Goal: Transaction & Acquisition: Purchase product/service

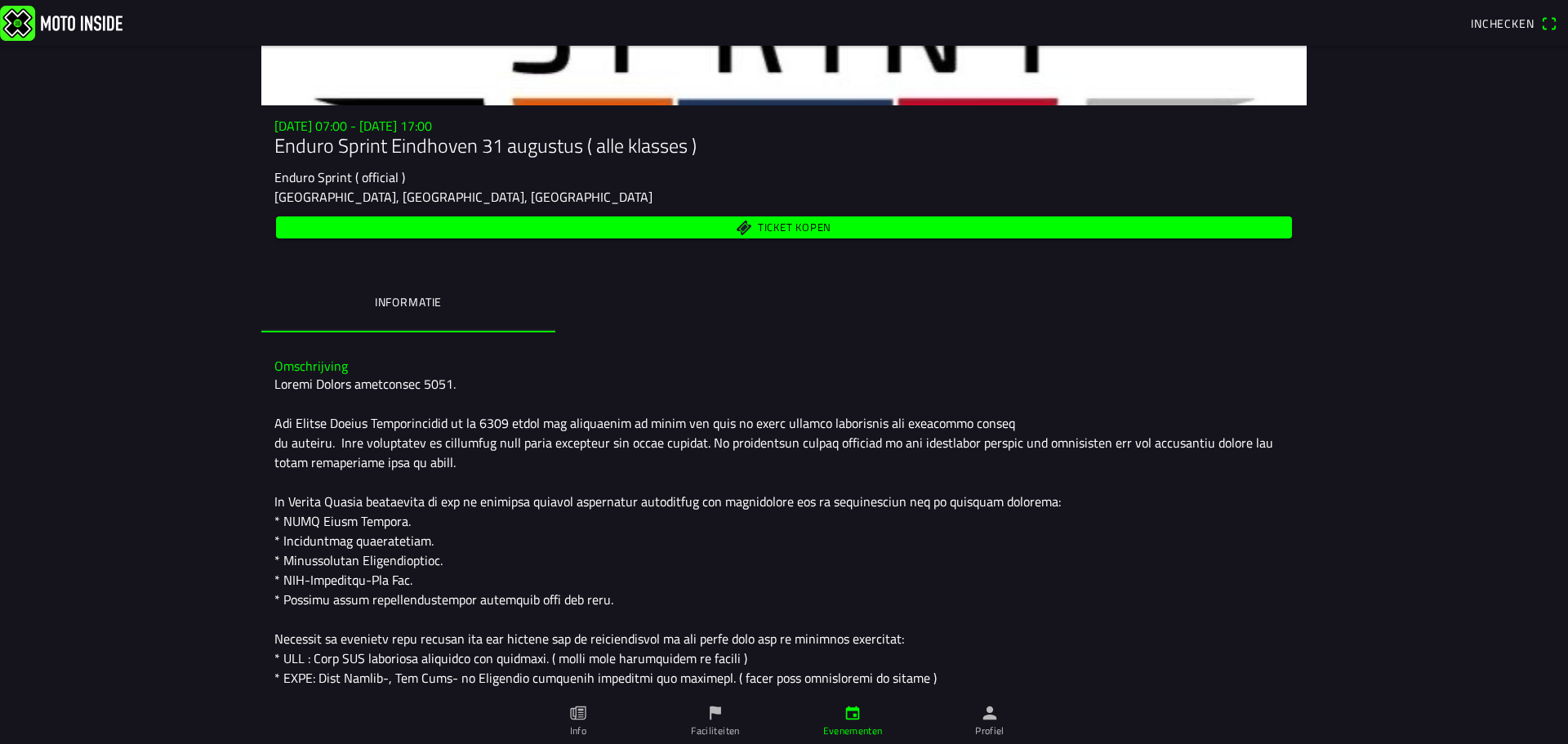
scroll to position [92, 0]
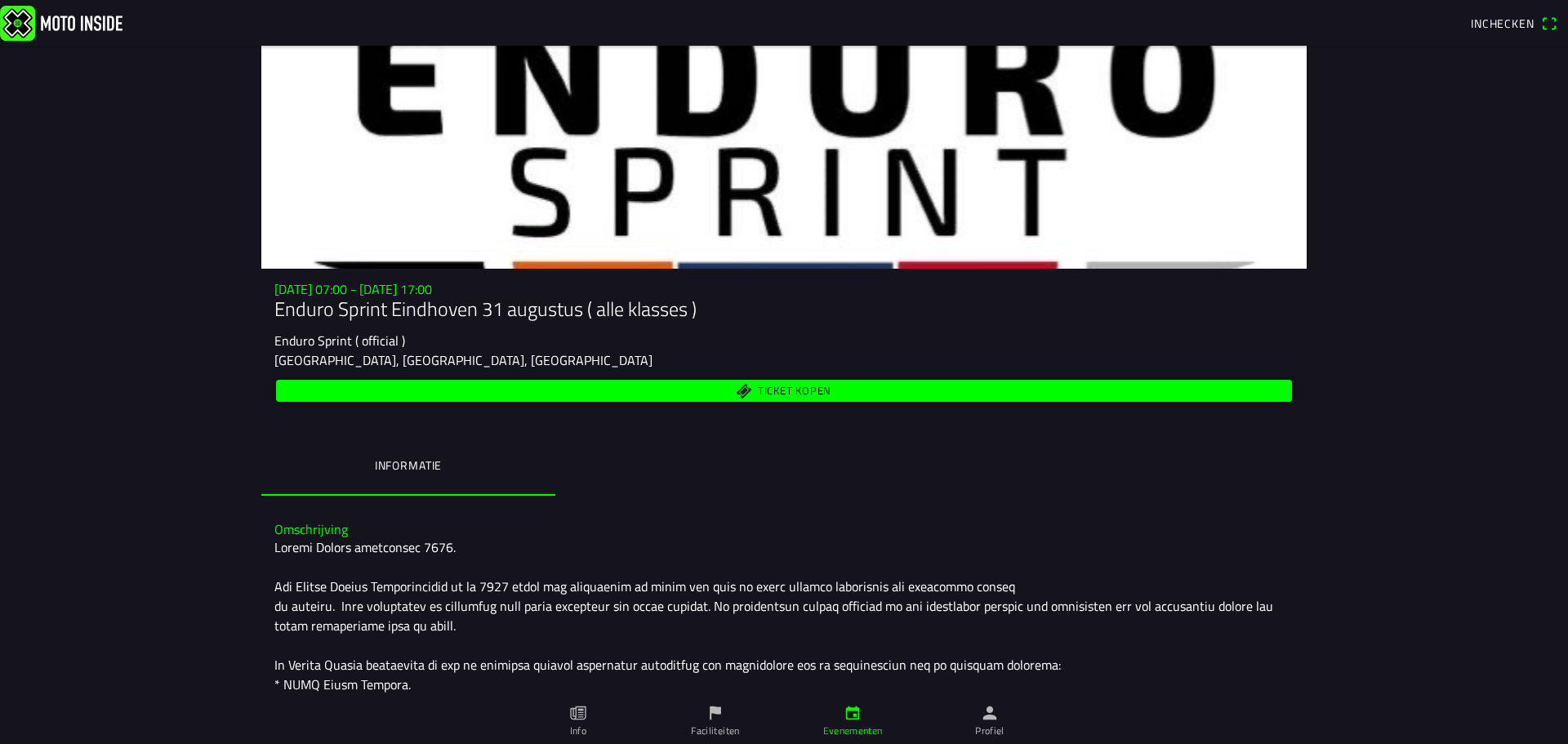
click at [784, 395] on span "Ticket kopen" at bounding box center [794, 391] width 74 height 11
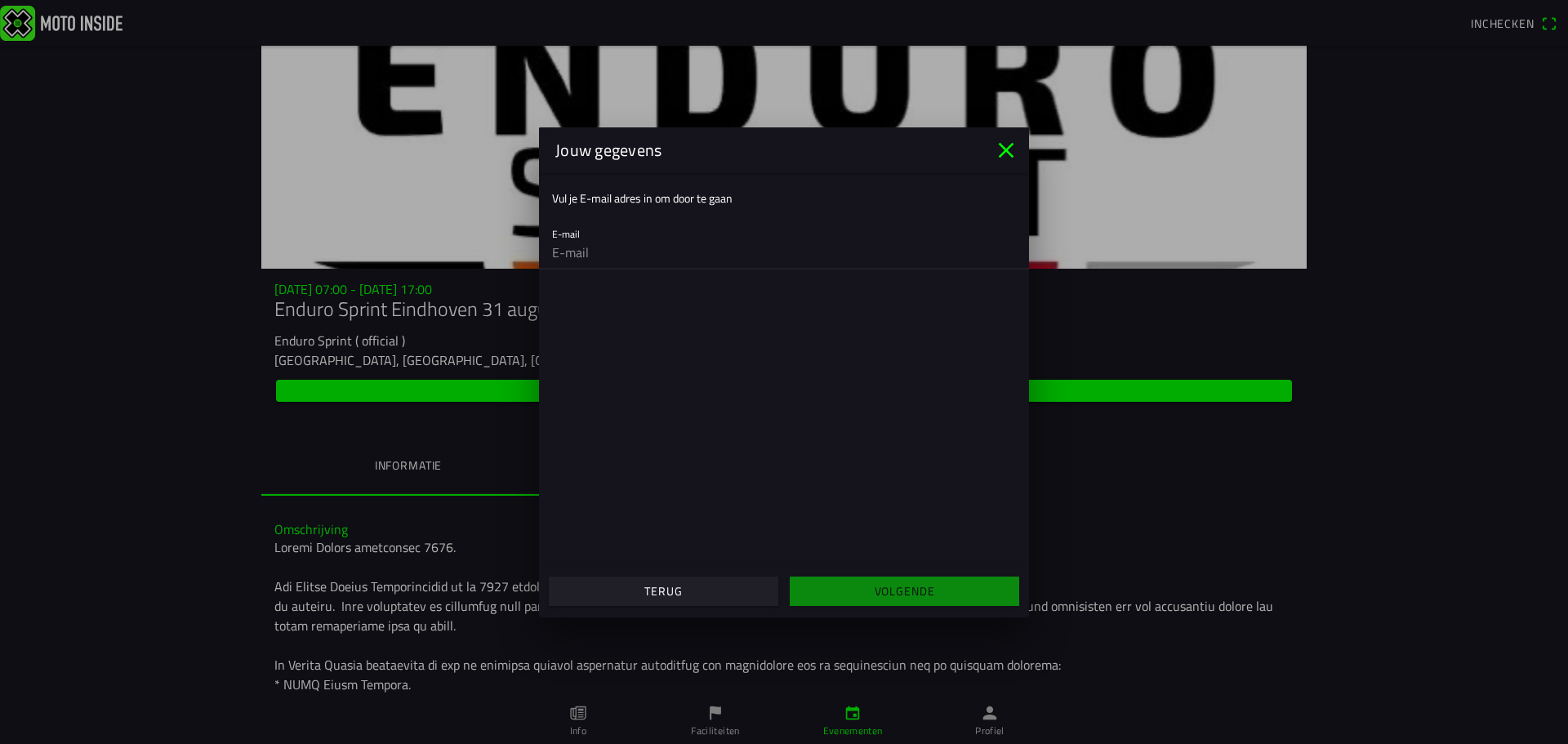
click at [664, 253] on input "email" at bounding box center [784, 252] width 464 height 32
type input "[EMAIL_ADDRESS][DOMAIN_NAME]"
click at [859, 592] on span "Volgende" at bounding box center [903, 591] width 204 height 30
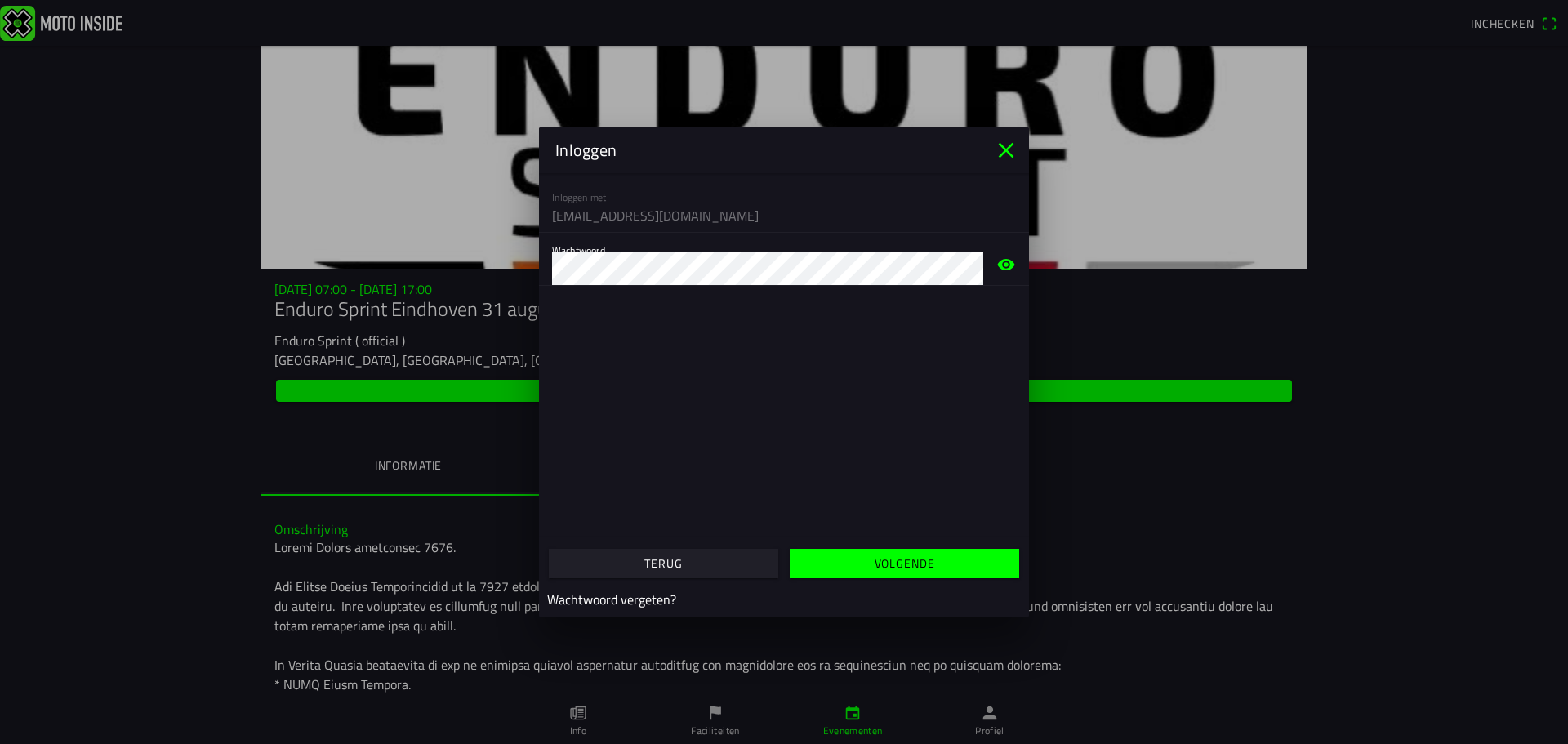
click at [874, 572] on span "Volgende" at bounding box center [903, 563] width 204 height 30
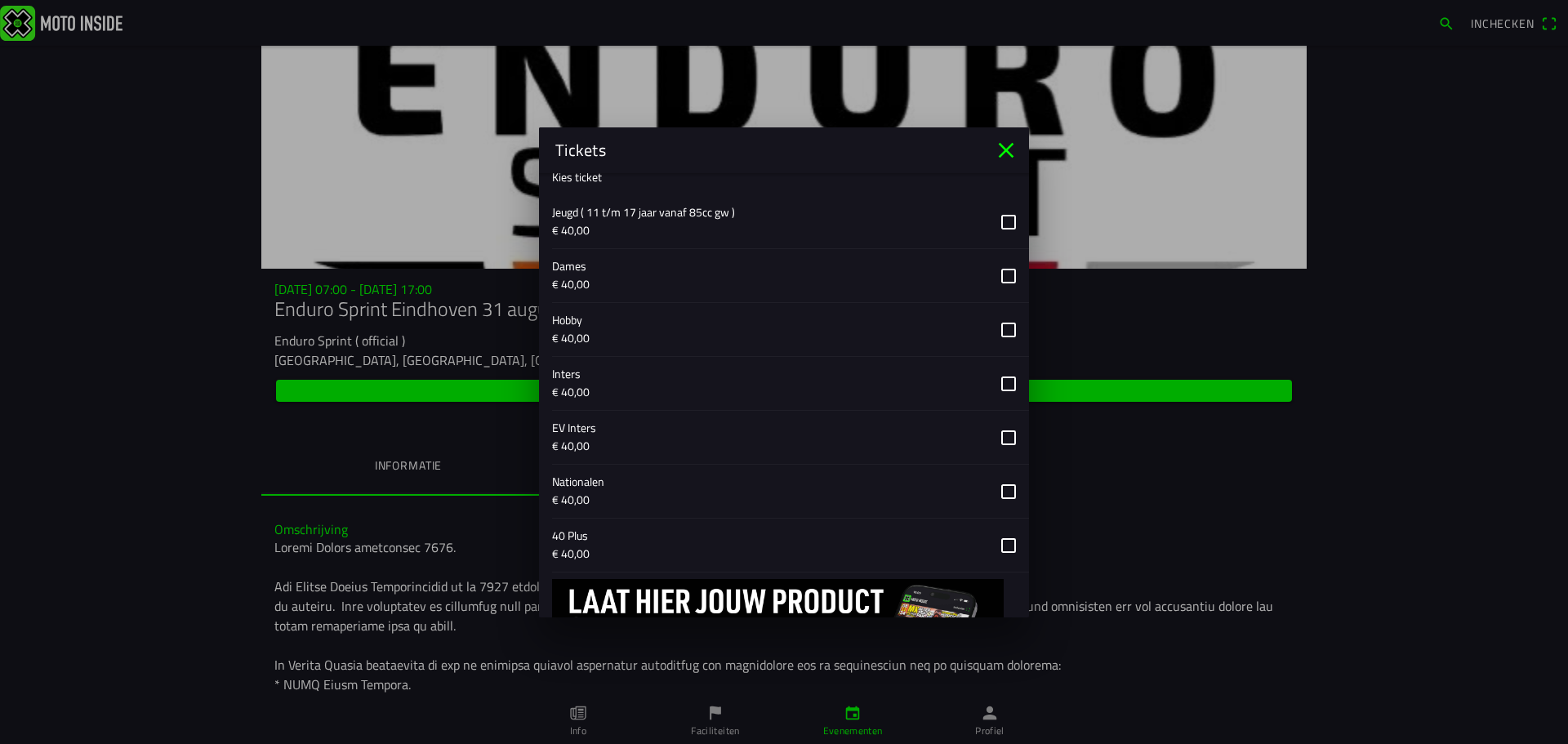
scroll to position [653, 0]
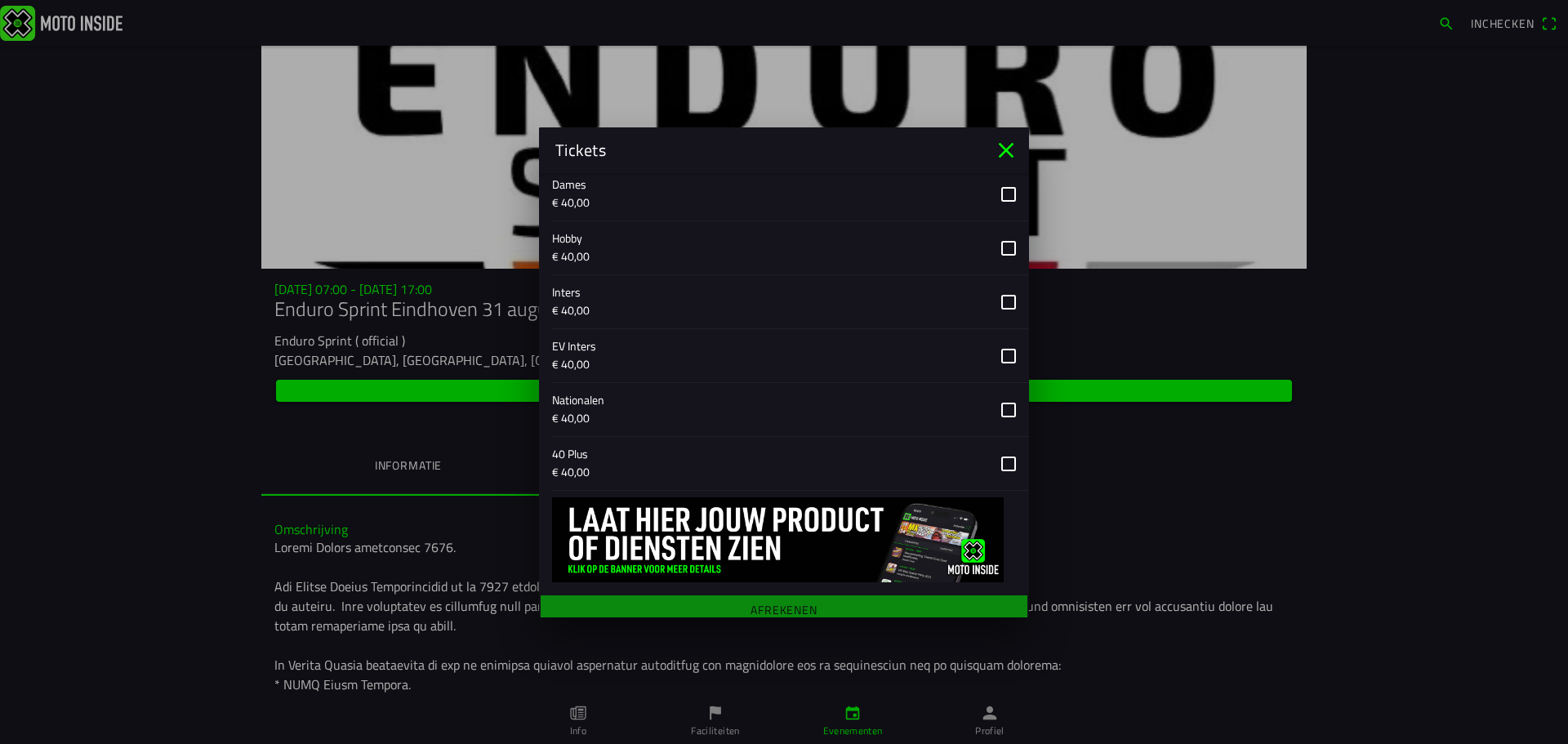
click at [998, 459] on button "button" at bounding box center [790, 463] width 476 height 53
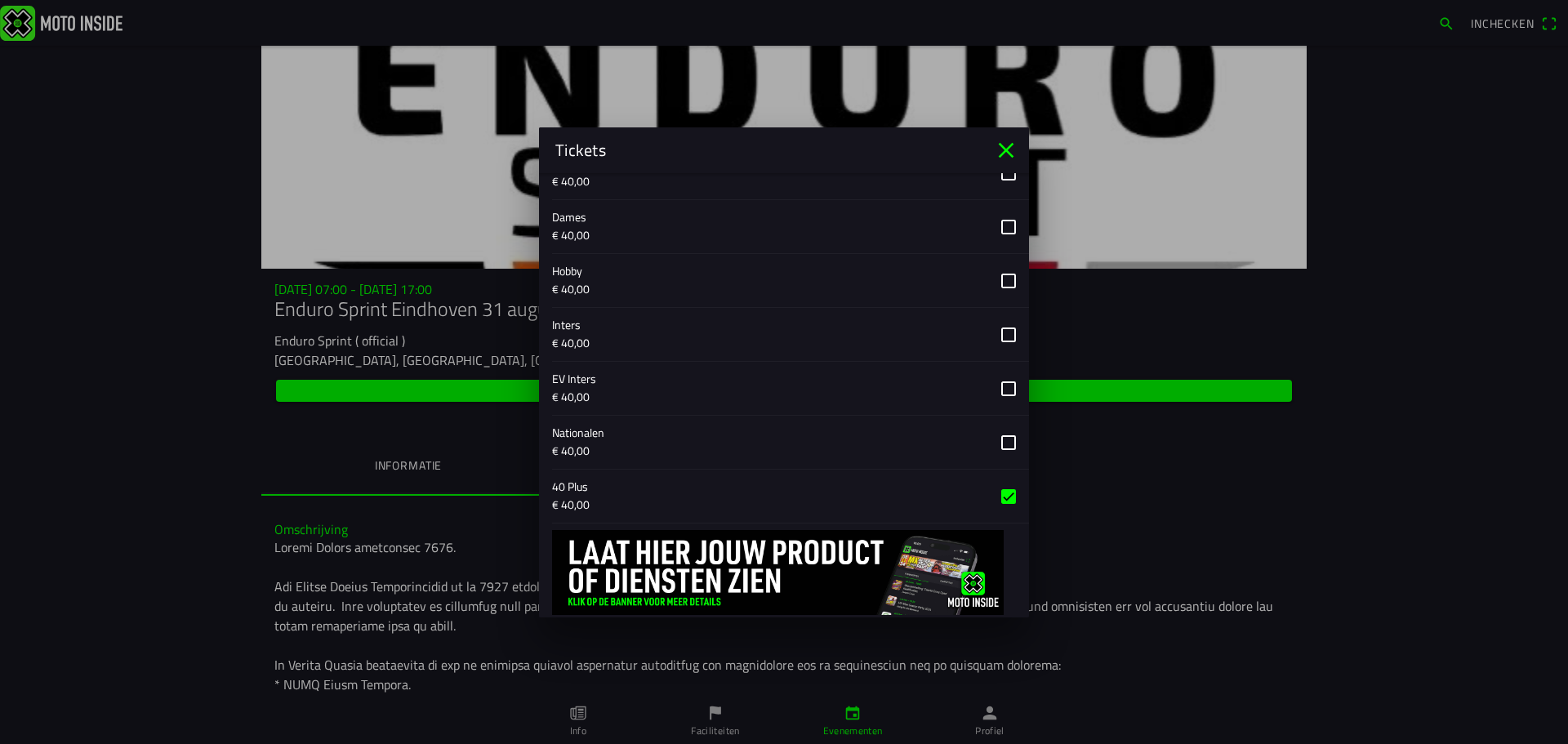
scroll to position [664, 0]
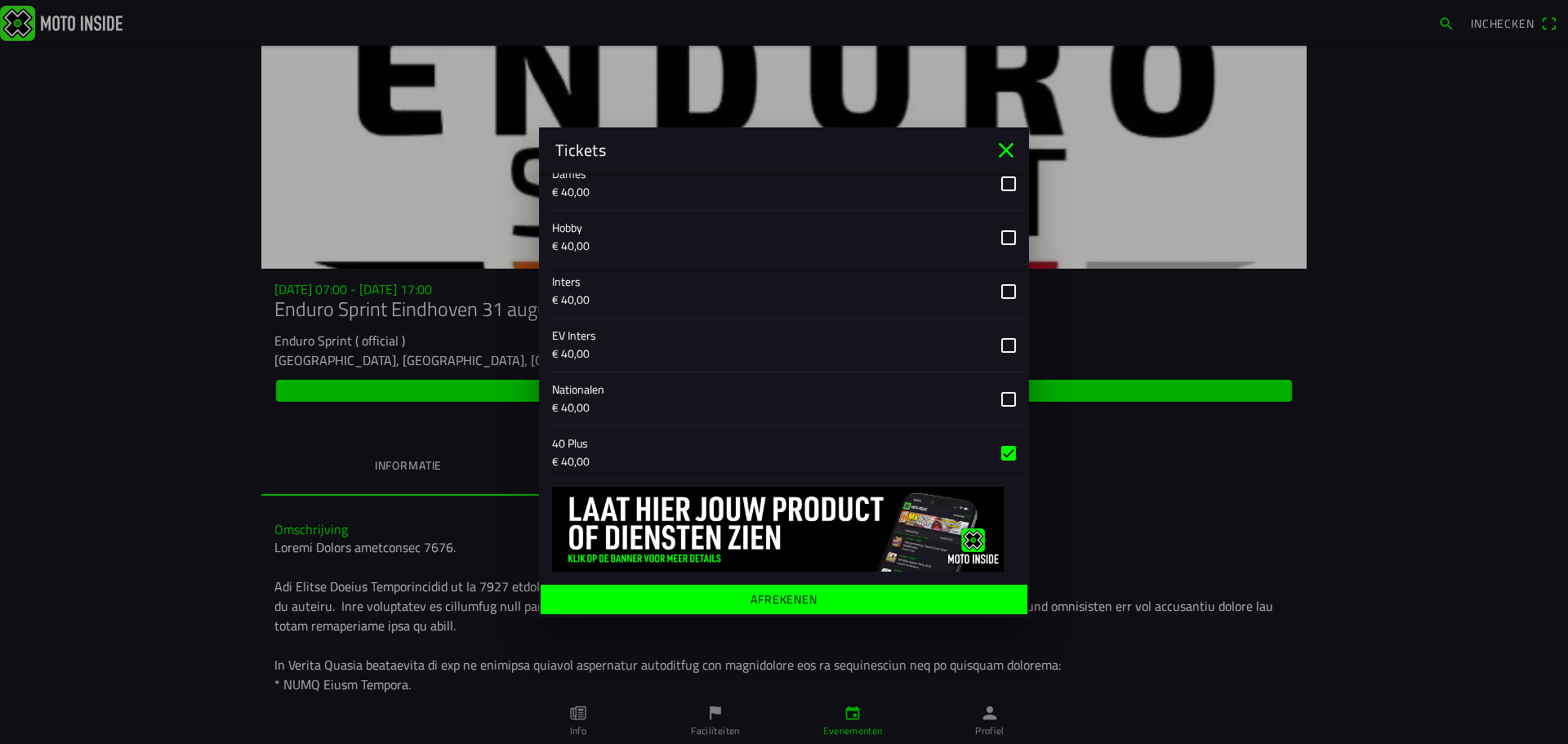
click at [789, 604] on ion-label "Afrekenen" at bounding box center [784, 598] width 67 height 12
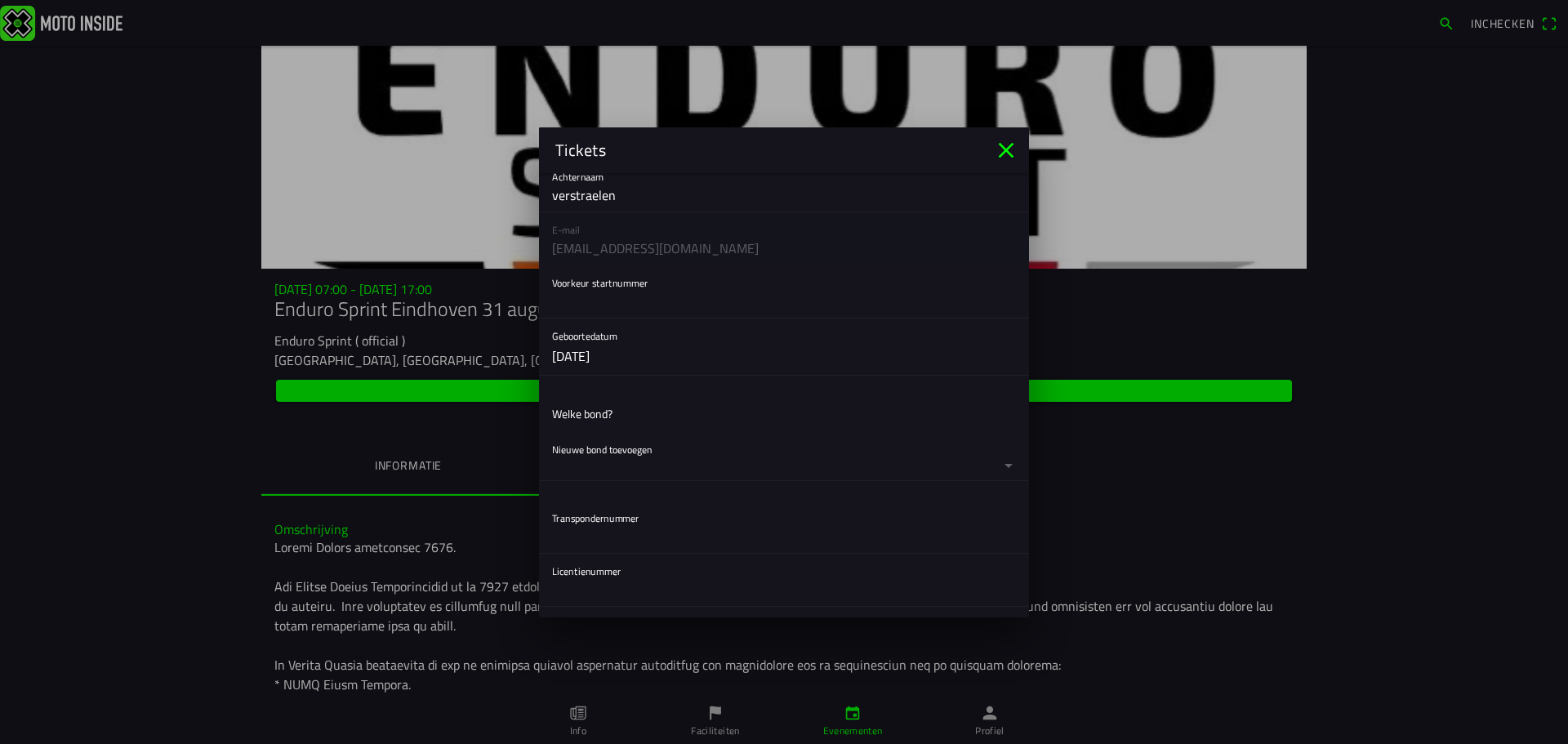
scroll to position [101, 0]
click at [738, 309] on input "text" at bounding box center [784, 311] width 464 height 32
click at [739, 254] on div "E-mail [EMAIL_ADDRESS][DOMAIN_NAME]" at bounding box center [784, 249] width 490 height 53
click at [740, 428] on ion-list-header "Welke bond?" at bounding box center [784, 423] width 490 height 37
click at [667, 456] on button "button" at bounding box center [790, 465] width 476 height 48
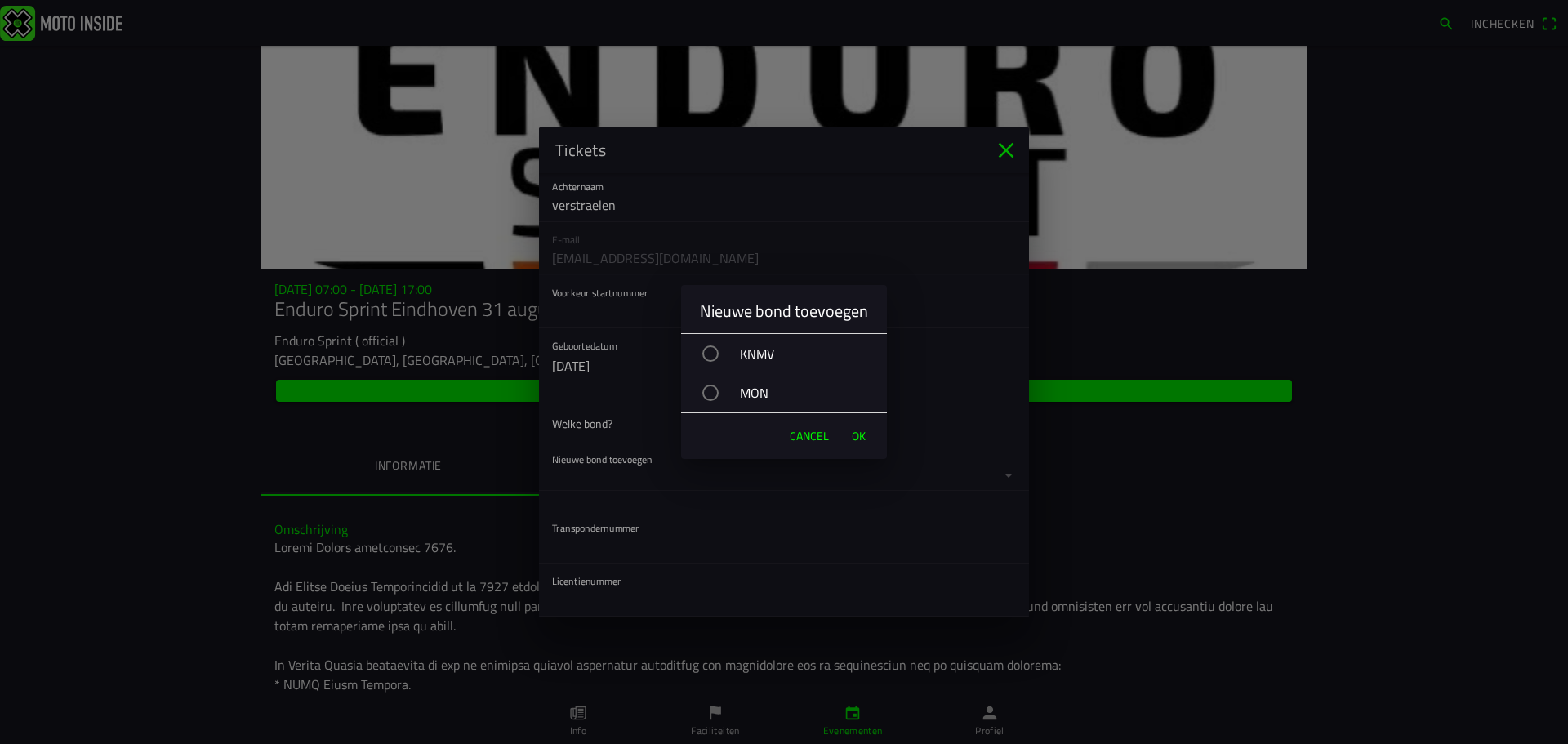
click at [707, 350] on div "button" at bounding box center [711, 353] width 16 height 16
click at [853, 438] on span "OK" at bounding box center [858, 436] width 14 height 16
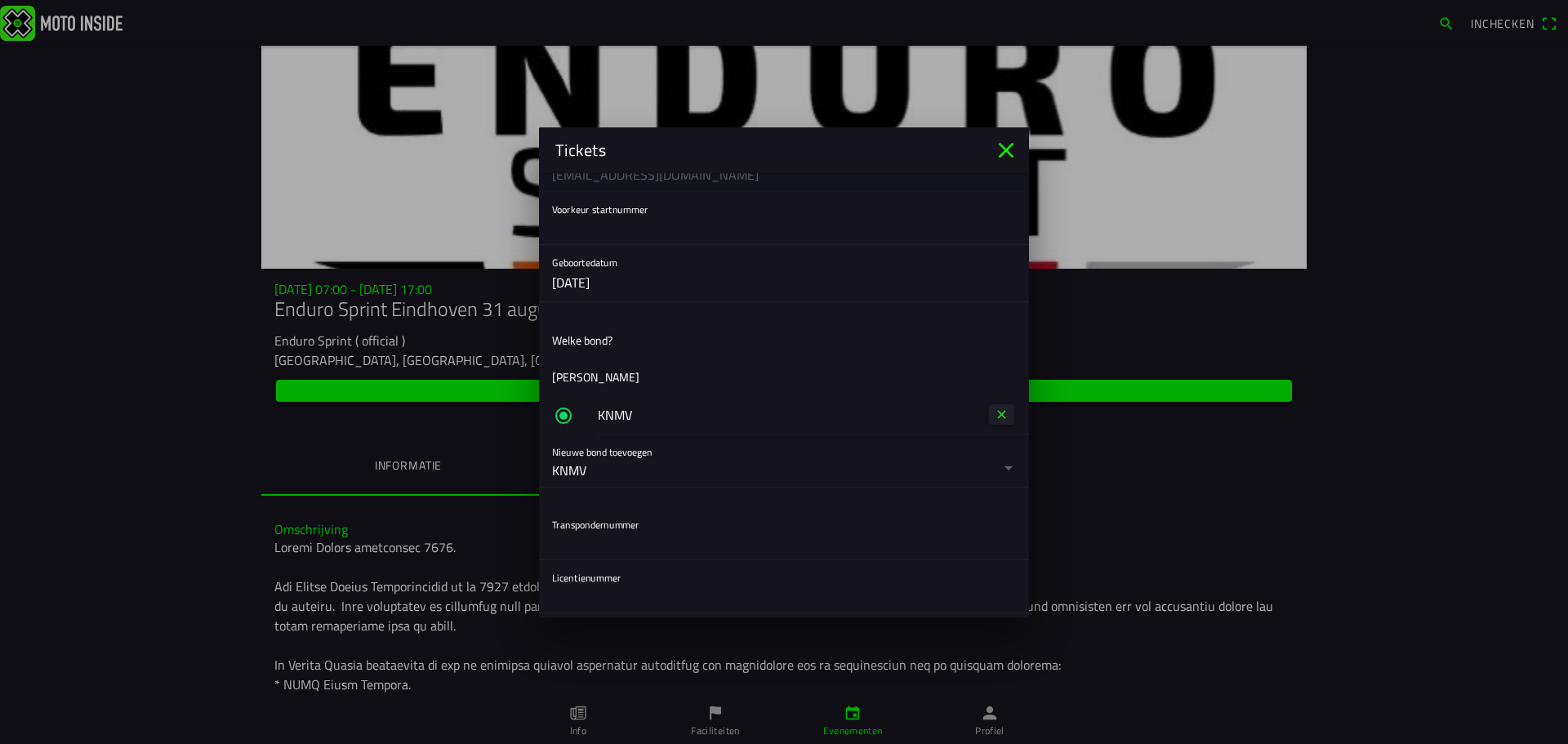
scroll to position [264, 0]
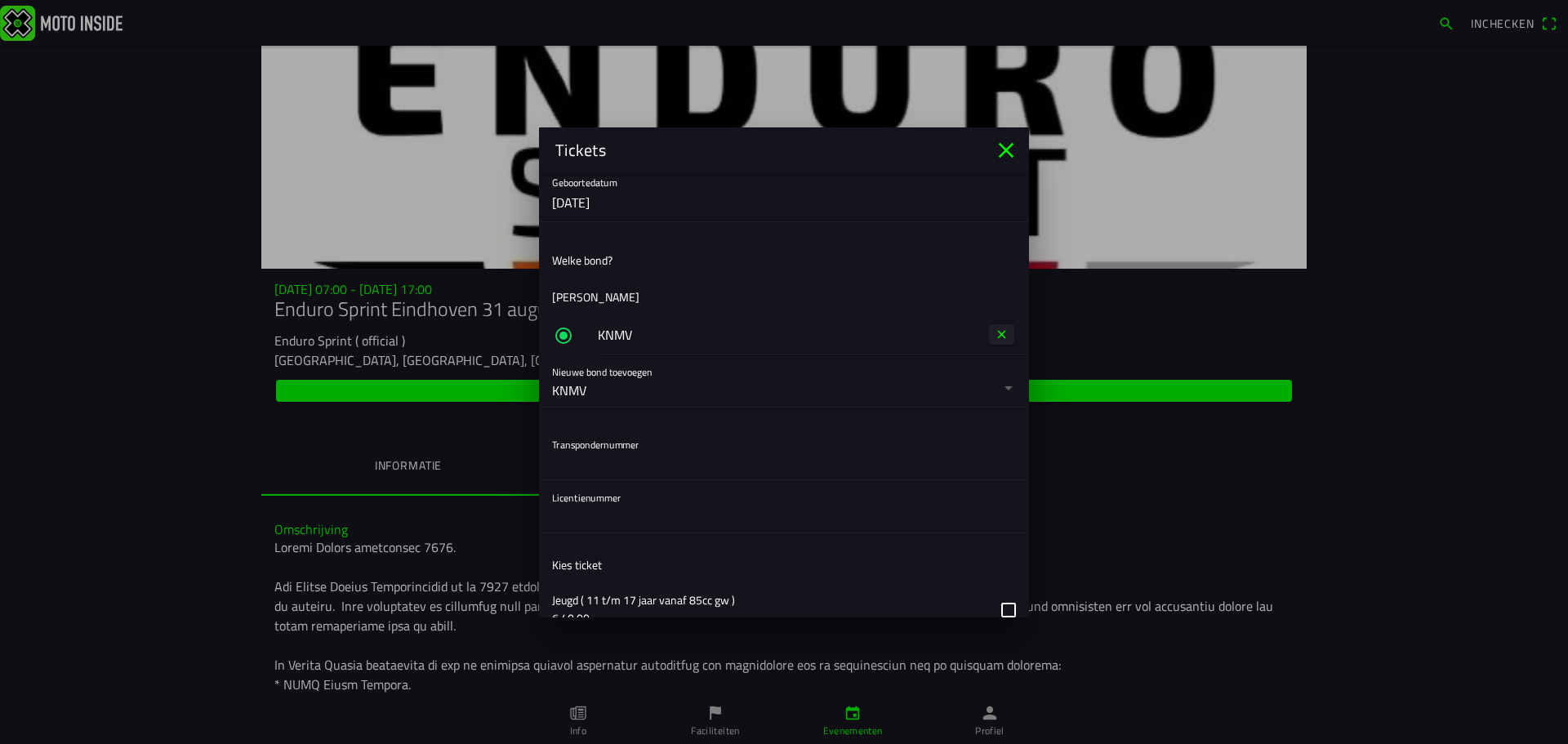
click at [766, 473] on input "text" at bounding box center [784, 463] width 464 height 32
click at [605, 449] on input "text" at bounding box center [784, 463] width 464 height 32
click at [660, 521] on input "text" at bounding box center [784, 516] width 464 height 32
click at [673, 466] on input "text" at bounding box center [784, 463] width 464 height 32
click at [628, 518] on input "text" at bounding box center [784, 516] width 464 height 32
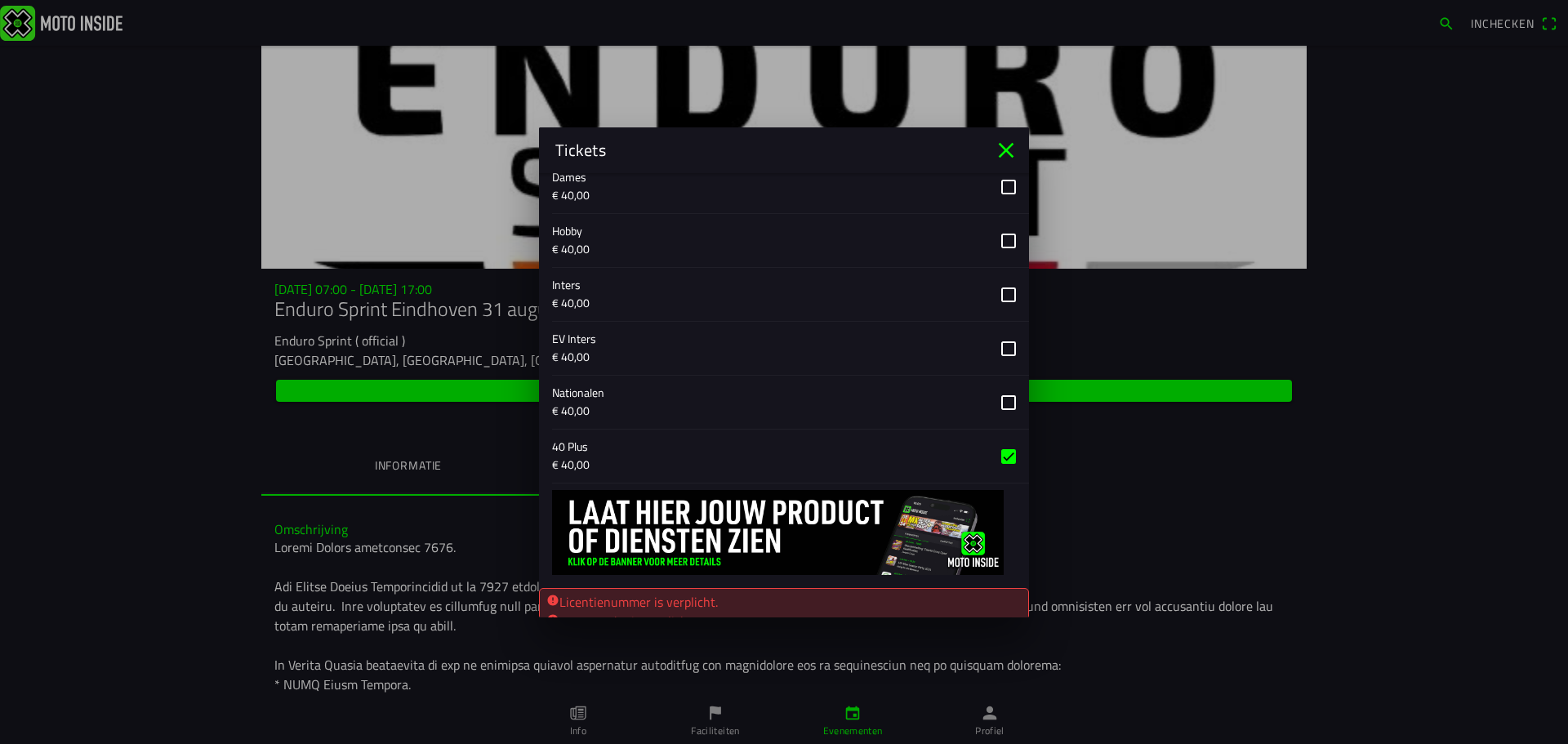
scroll to position [834, 0]
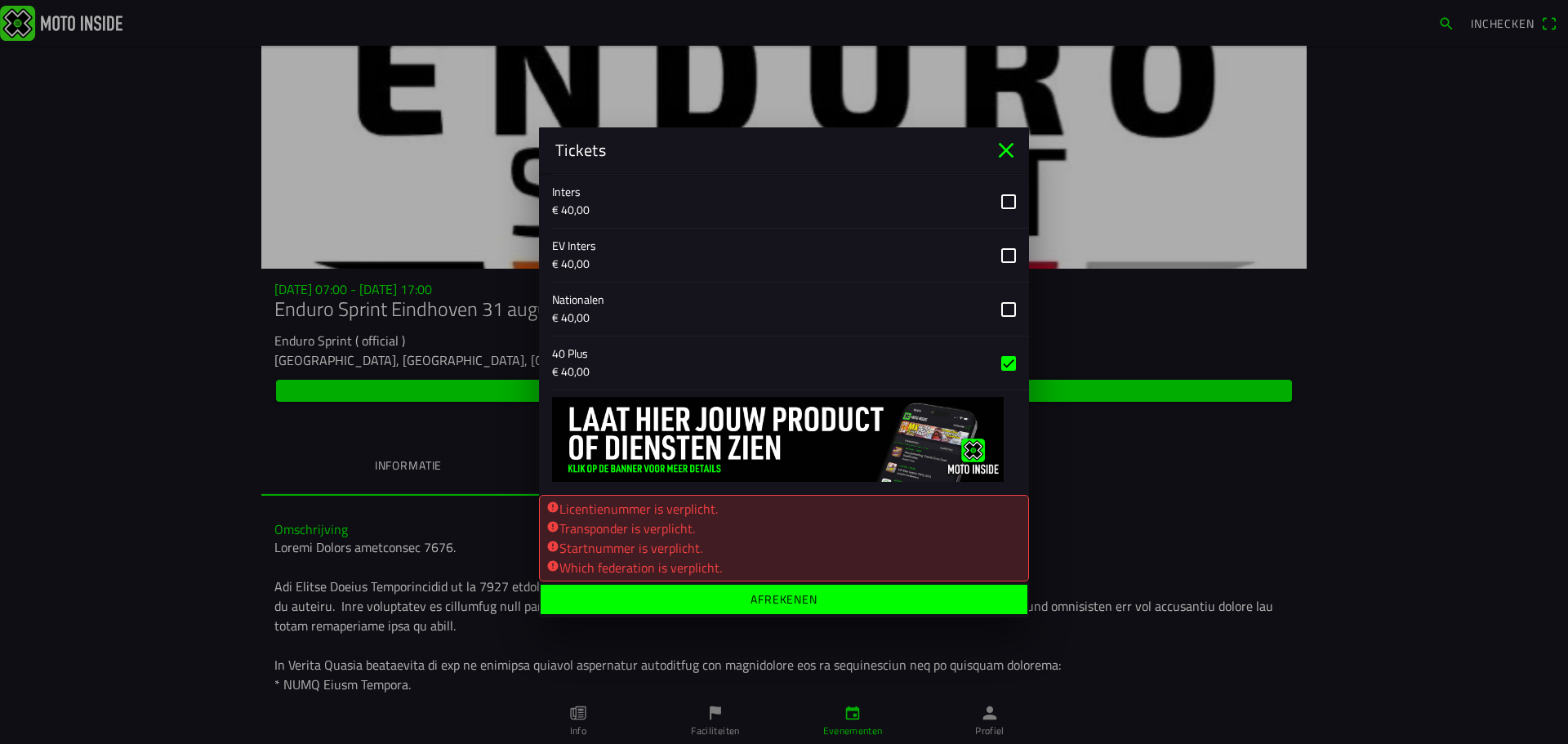
type input "385016"
click at [795, 603] on ion-label "Afrekenen" at bounding box center [784, 598] width 67 height 12
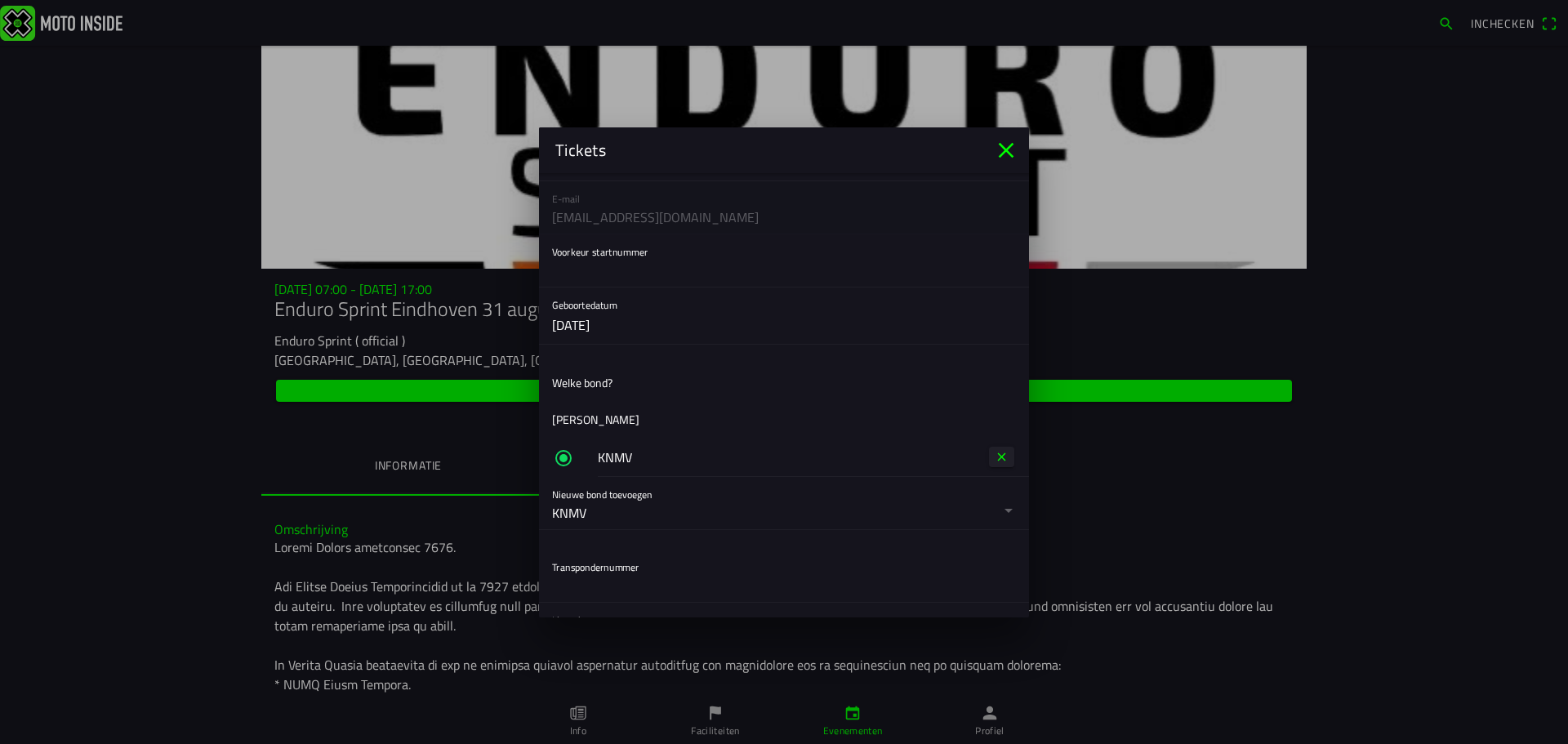
scroll to position [0, 0]
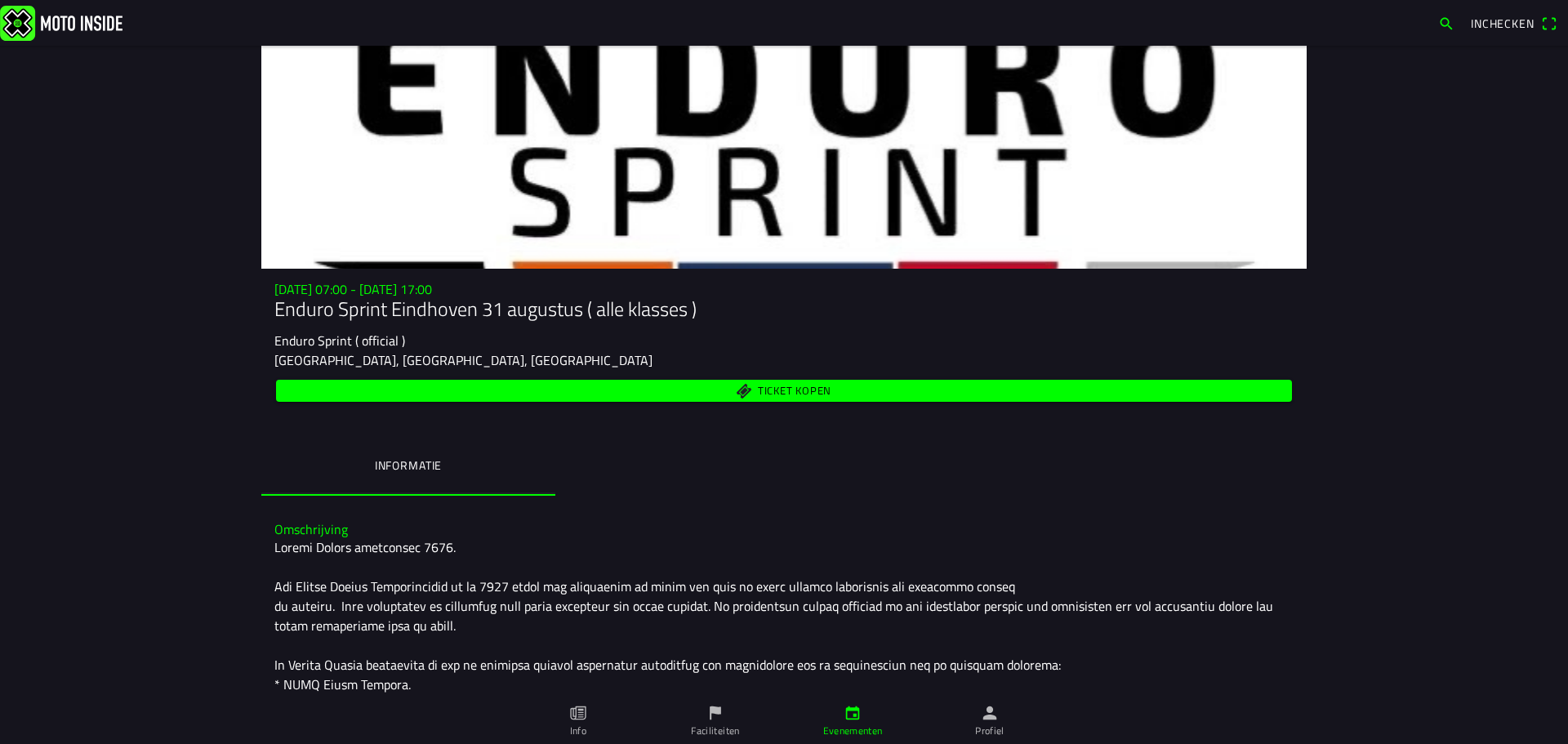
click at [104, 493] on ion-backdrop at bounding box center [784, 372] width 1568 height 744
click at [897, 398] on span "Ticket kopen" at bounding box center [784, 391] width 997 height 22
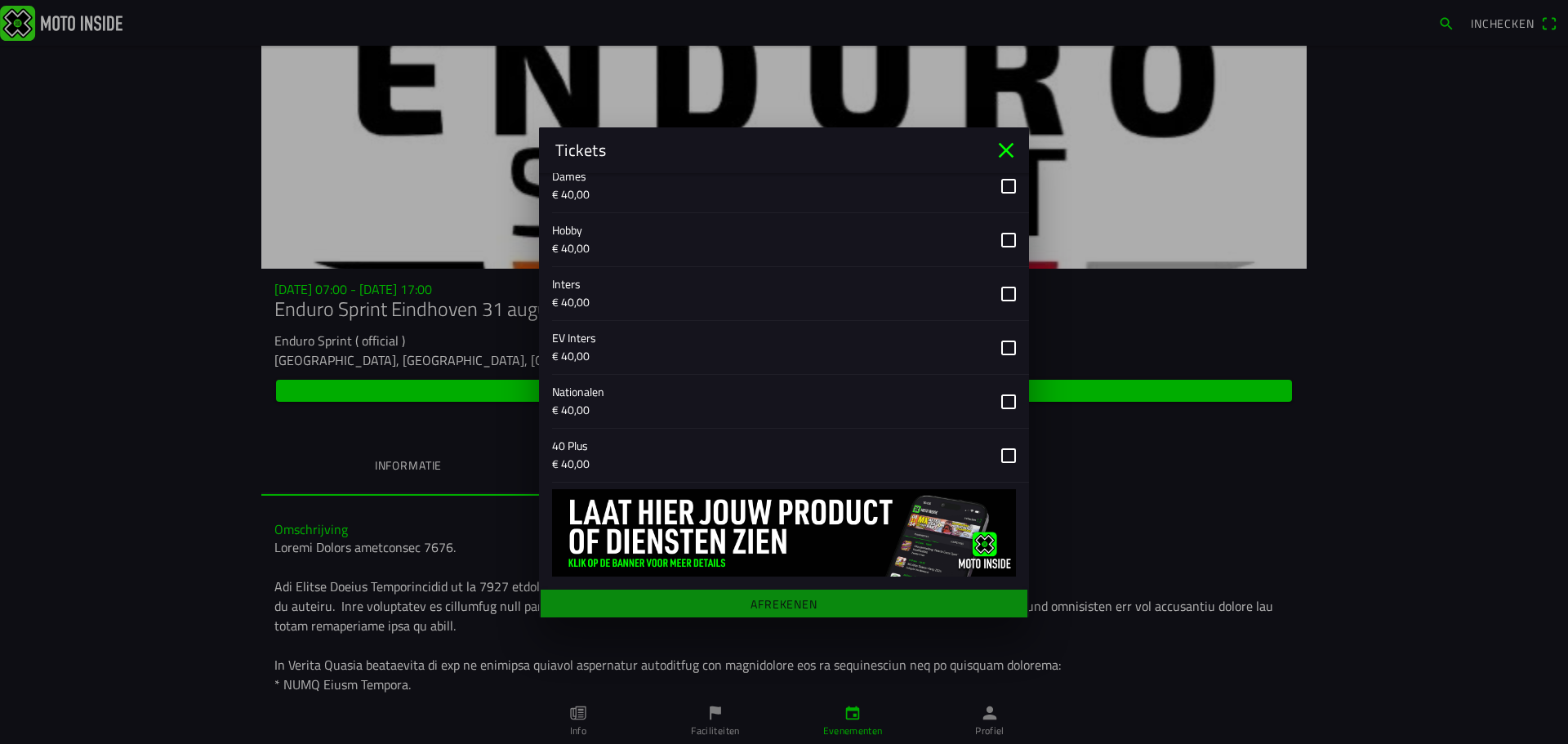
scroll to position [664, 0]
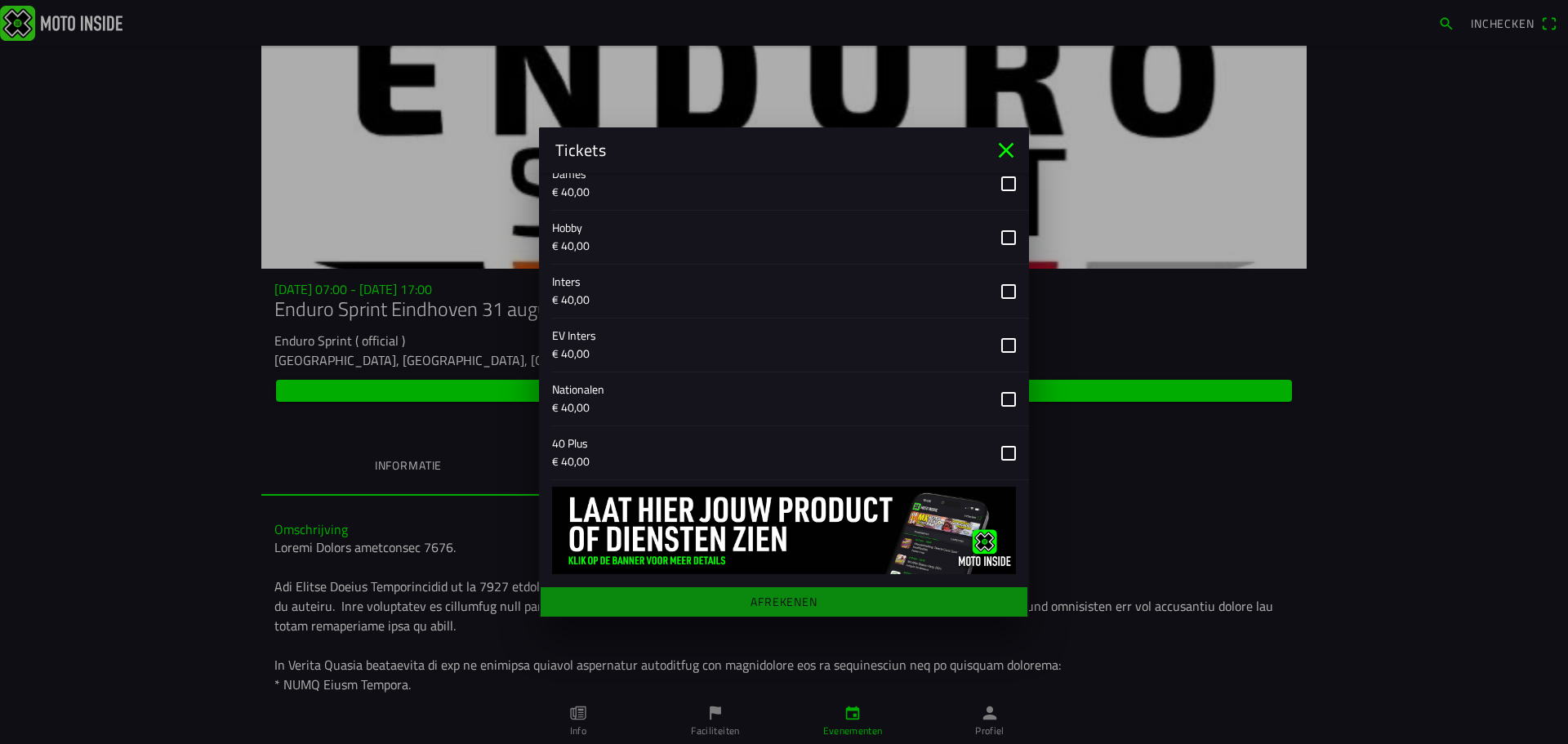
click at [992, 453] on button "button" at bounding box center [790, 452] width 476 height 53
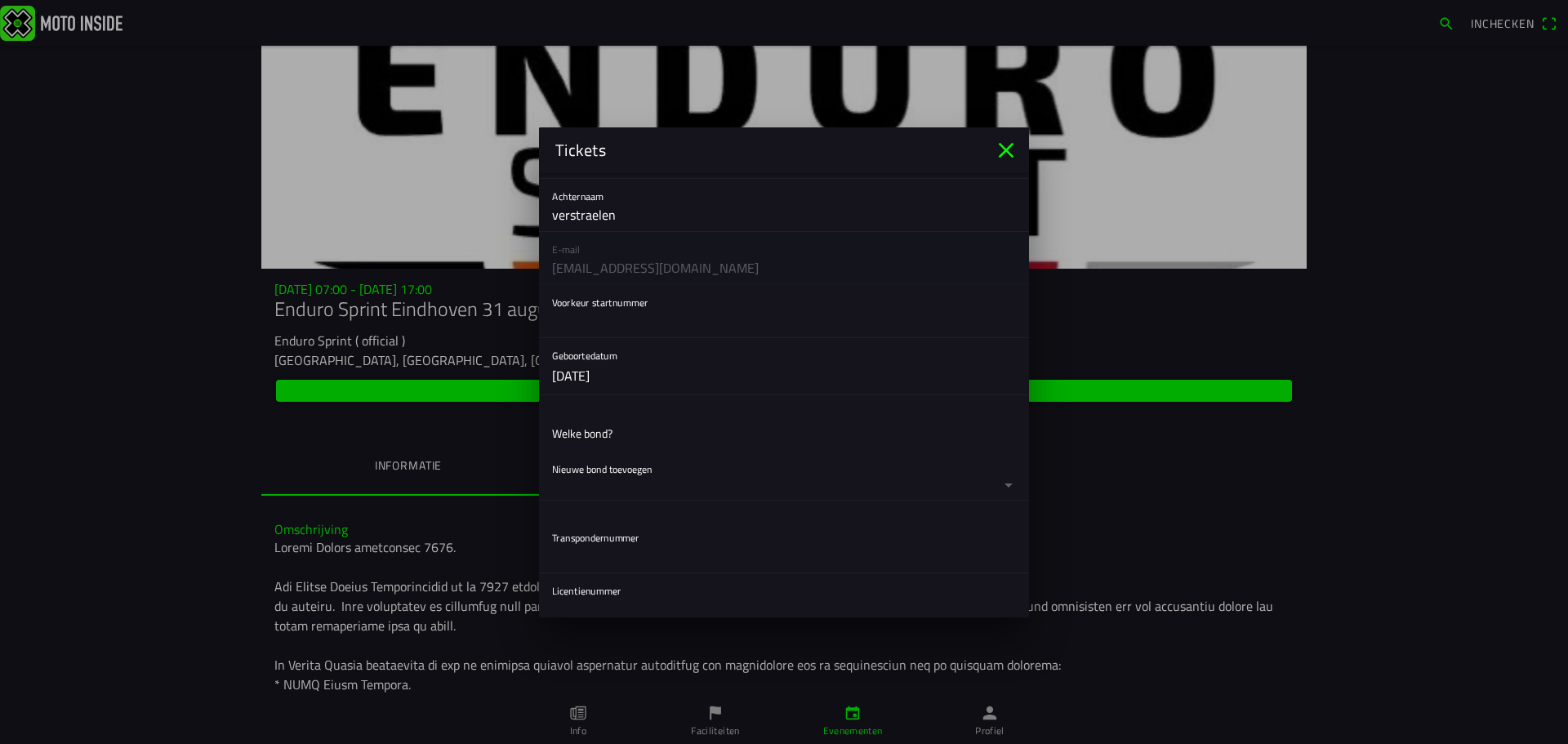
scroll to position [0, 0]
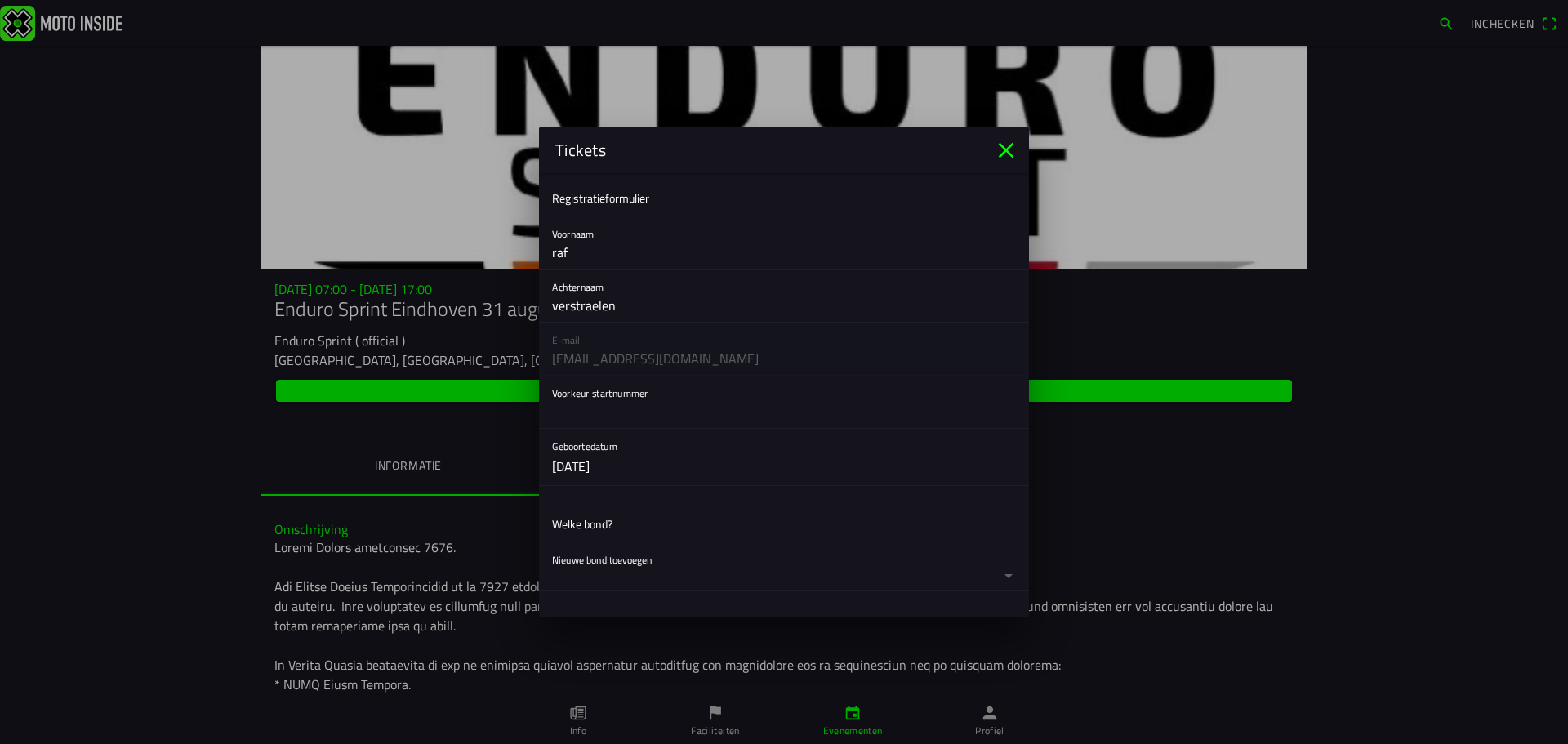
click at [813, 414] on input "text" at bounding box center [784, 412] width 464 height 32
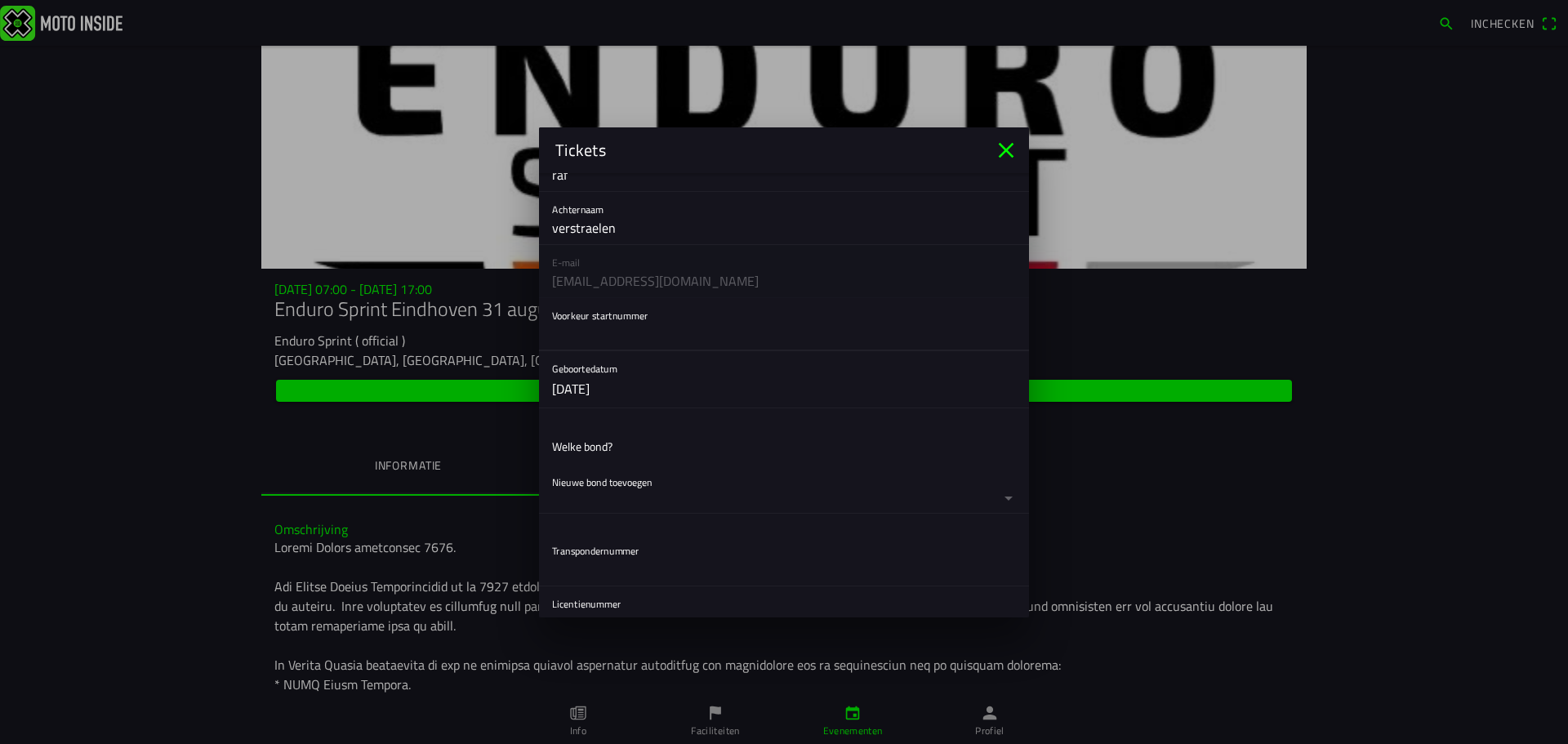
scroll to position [163, 0]
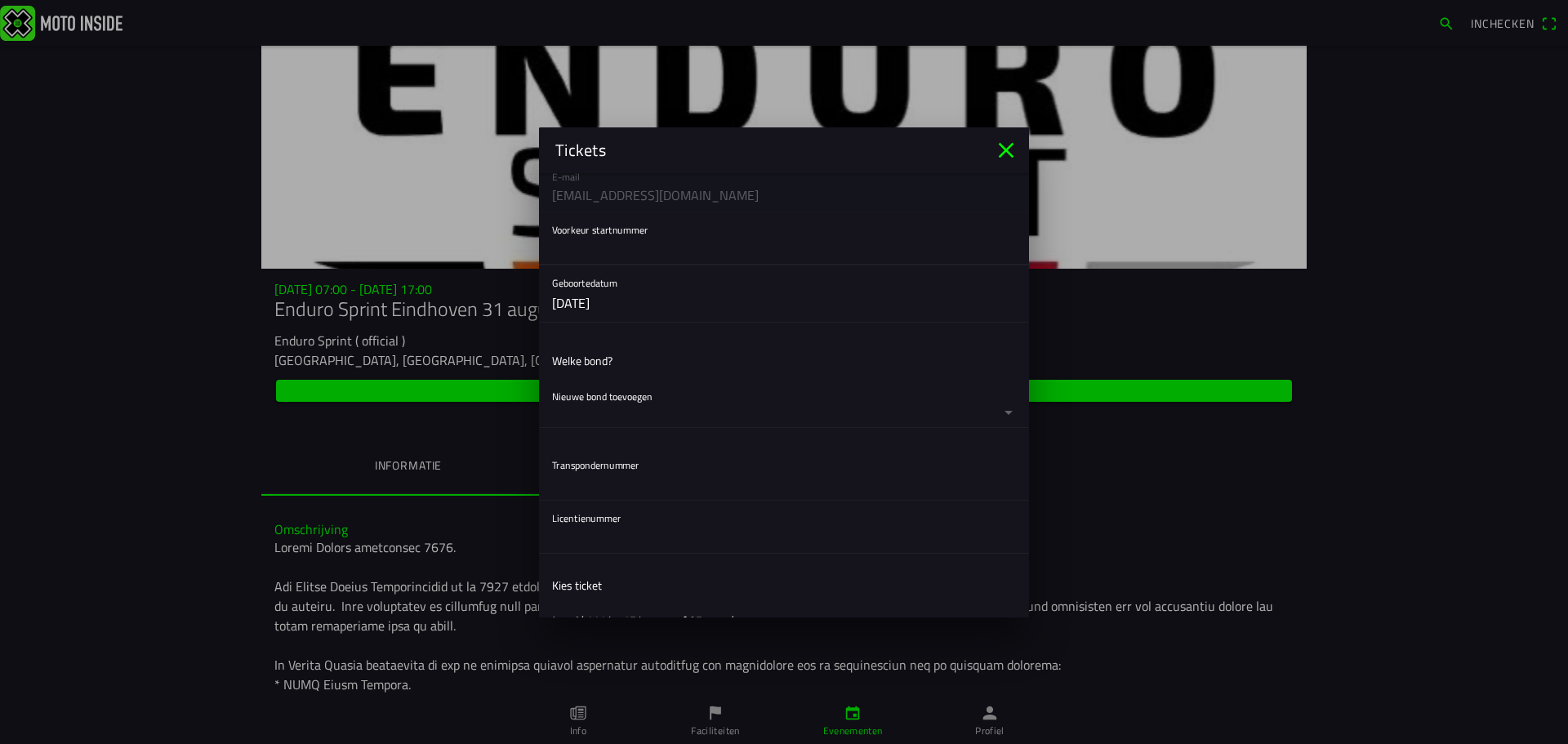
click at [786, 401] on button "button" at bounding box center [790, 403] width 476 height 48
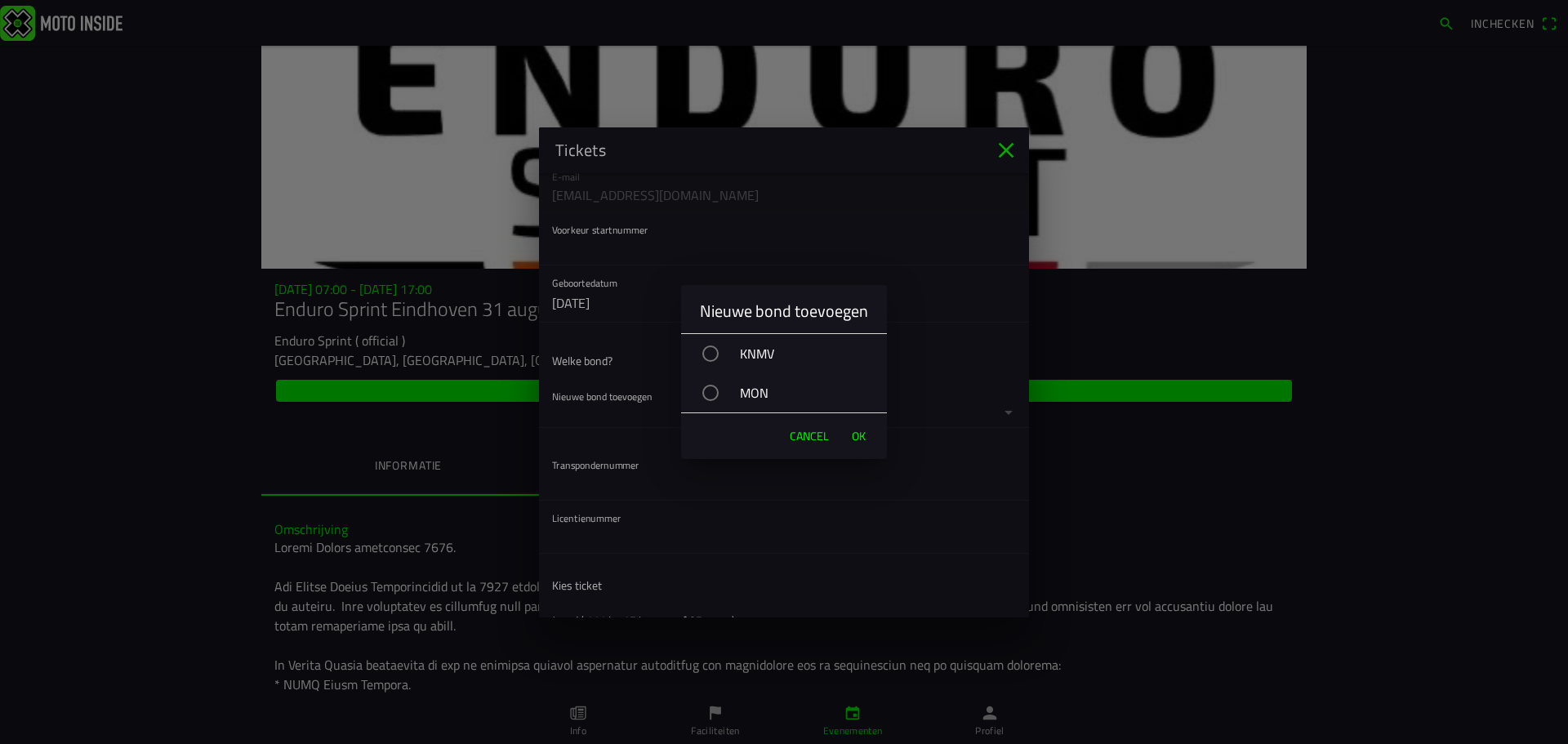
click at [739, 356] on div "KNMV" at bounding box center [792, 353] width 189 height 41
click at [859, 442] on span "OK" at bounding box center [858, 436] width 14 height 16
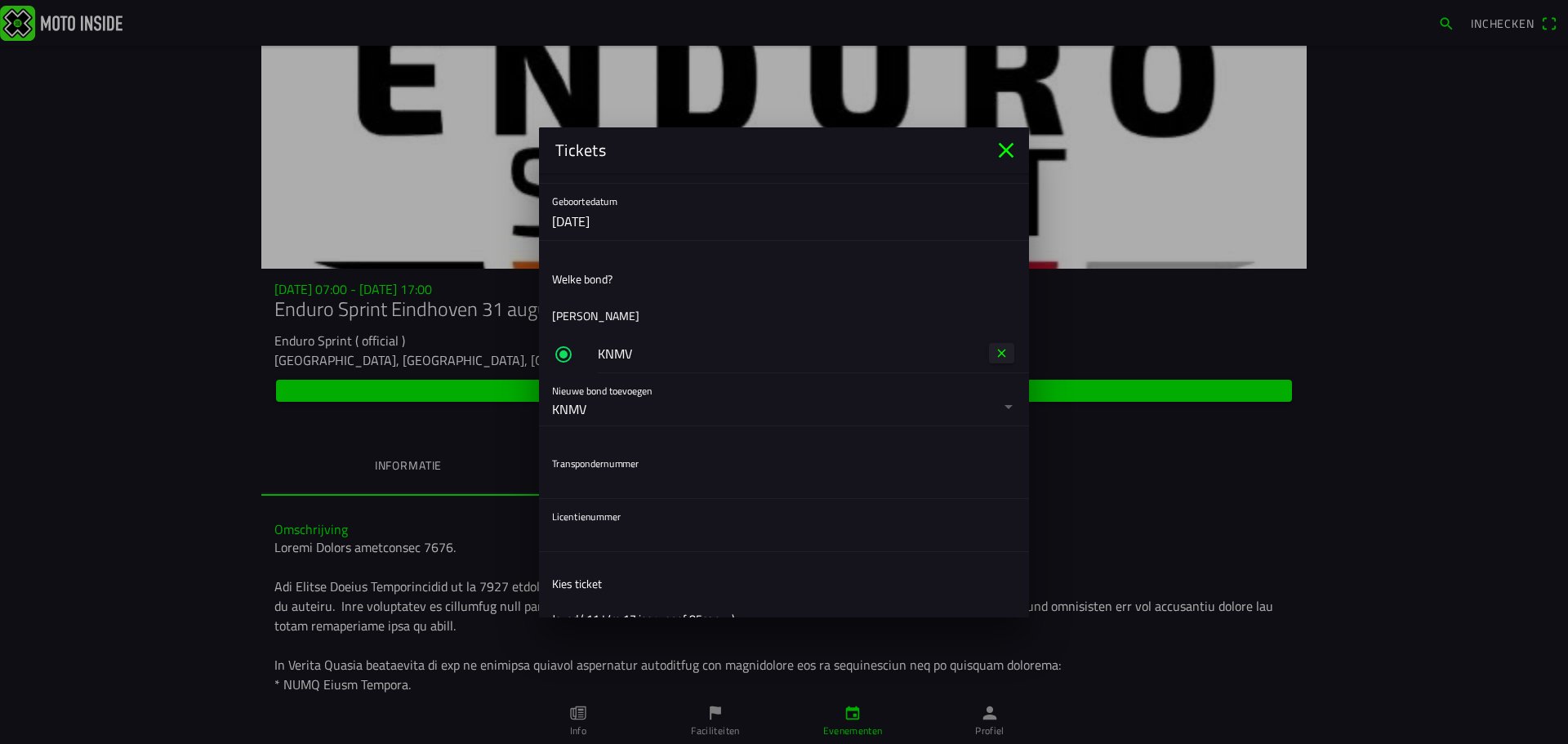
scroll to position [327, 0]
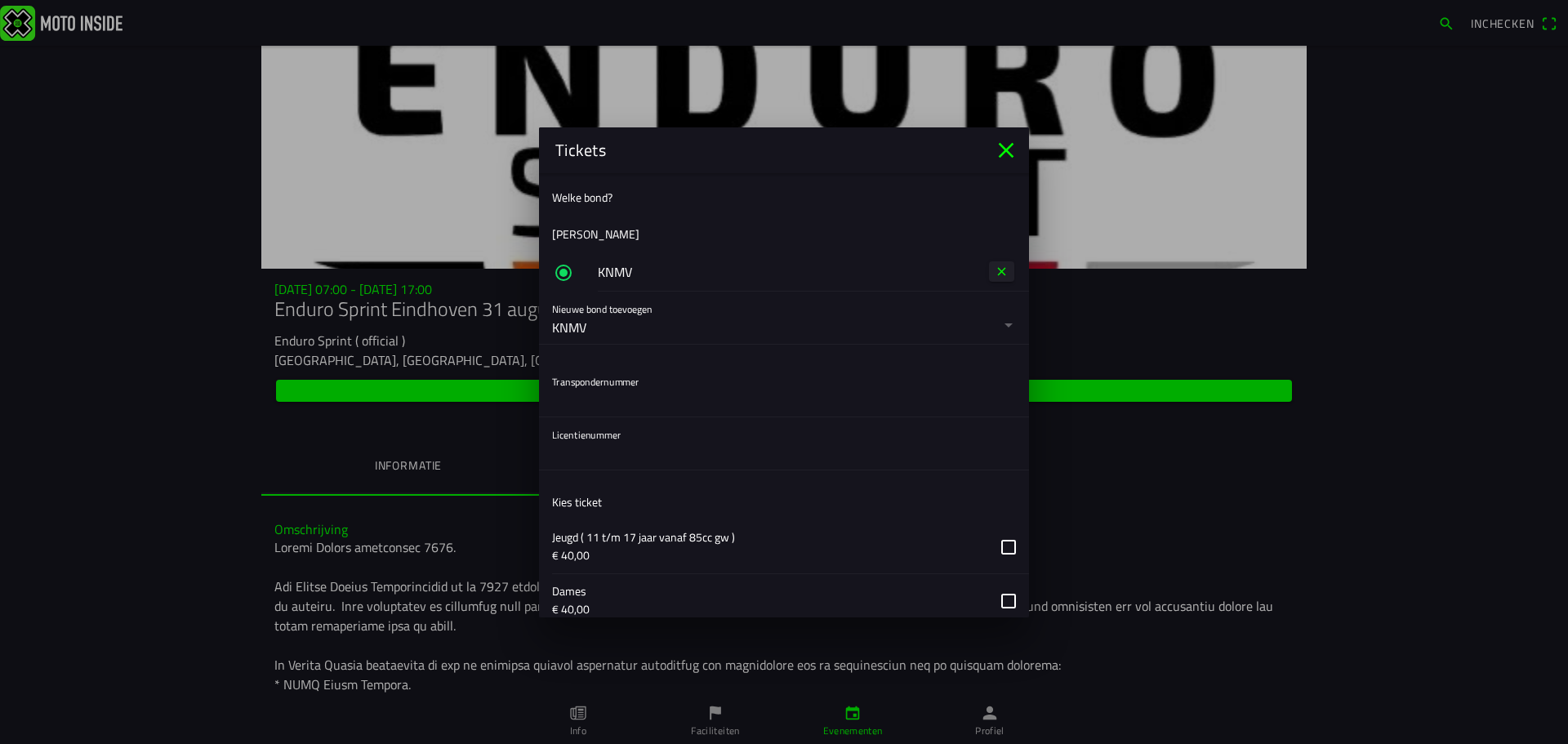
click at [781, 398] on input "text" at bounding box center [784, 400] width 464 height 32
click at [779, 463] on input "text" at bounding box center [784, 453] width 464 height 32
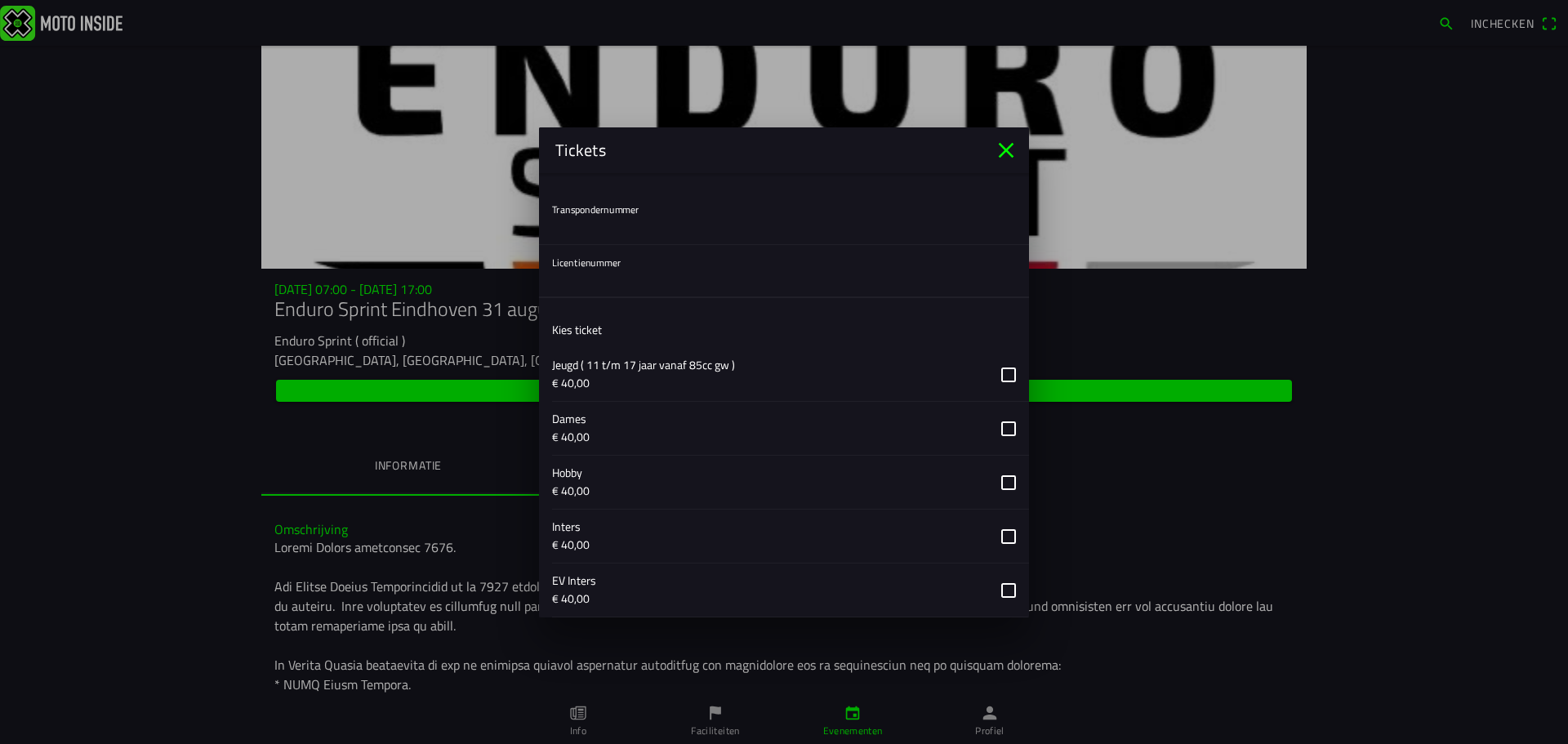
scroll to position [744, 0]
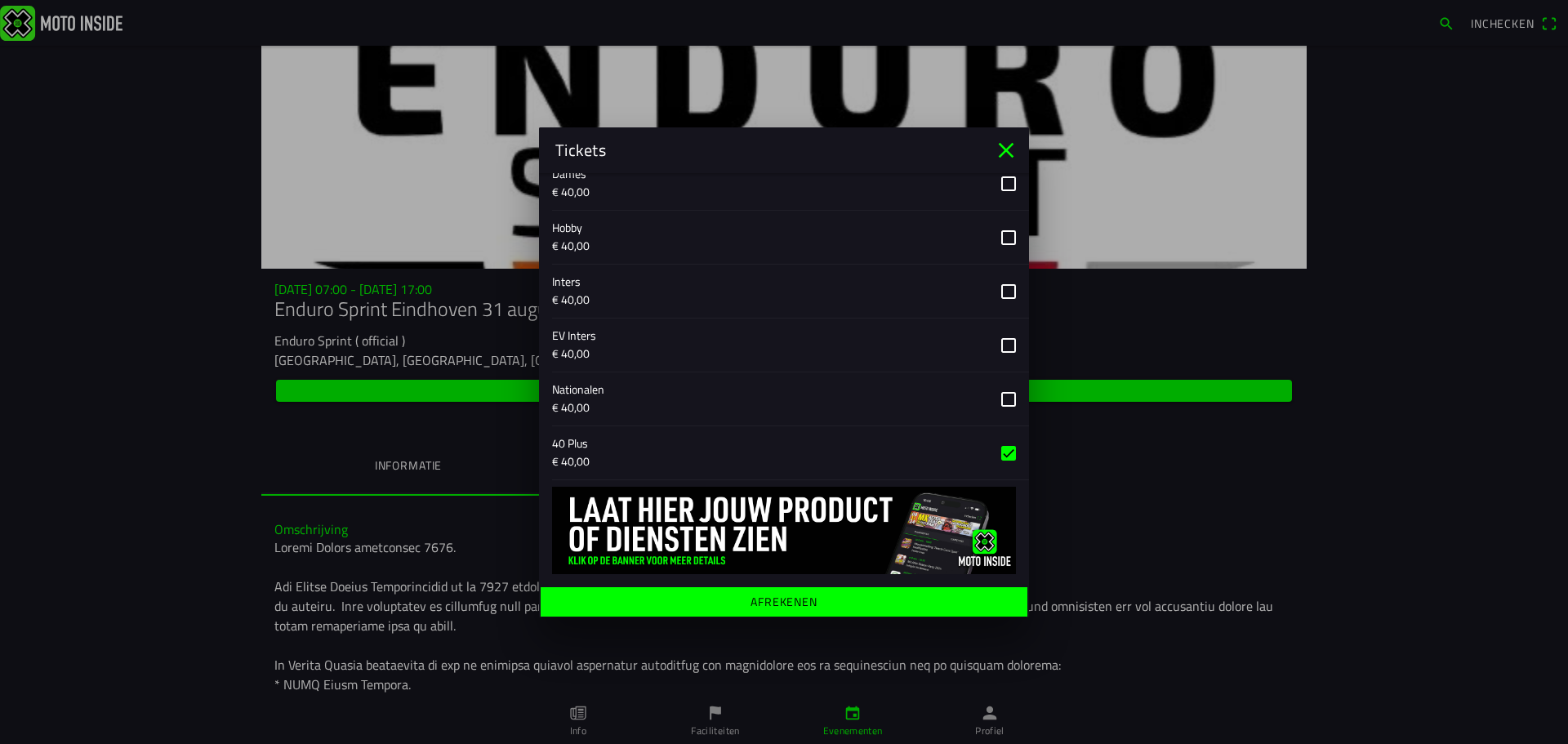
click at [729, 597] on span "Afrekenen" at bounding box center [784, 601] width 461 height 30
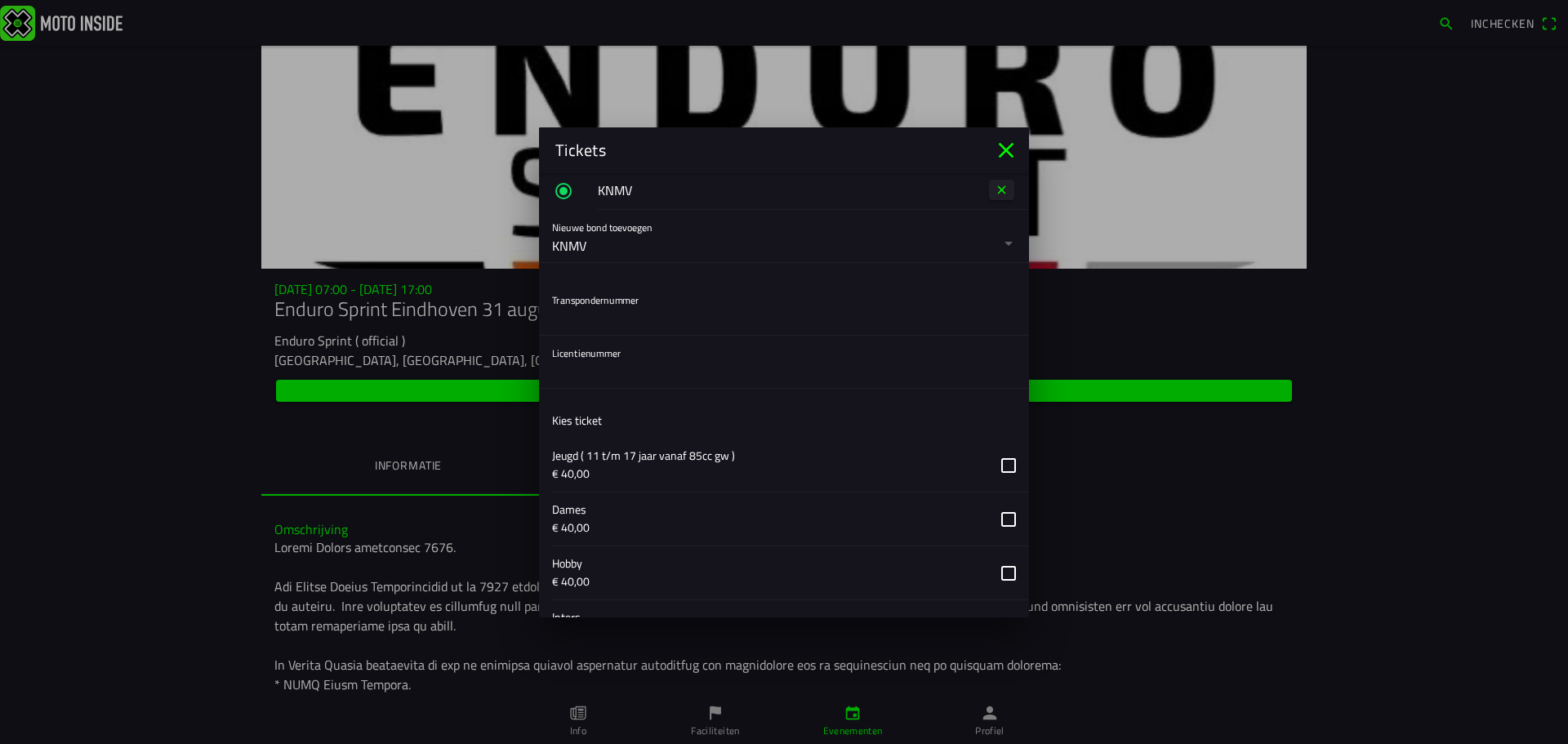
scroll to position [735, 0]
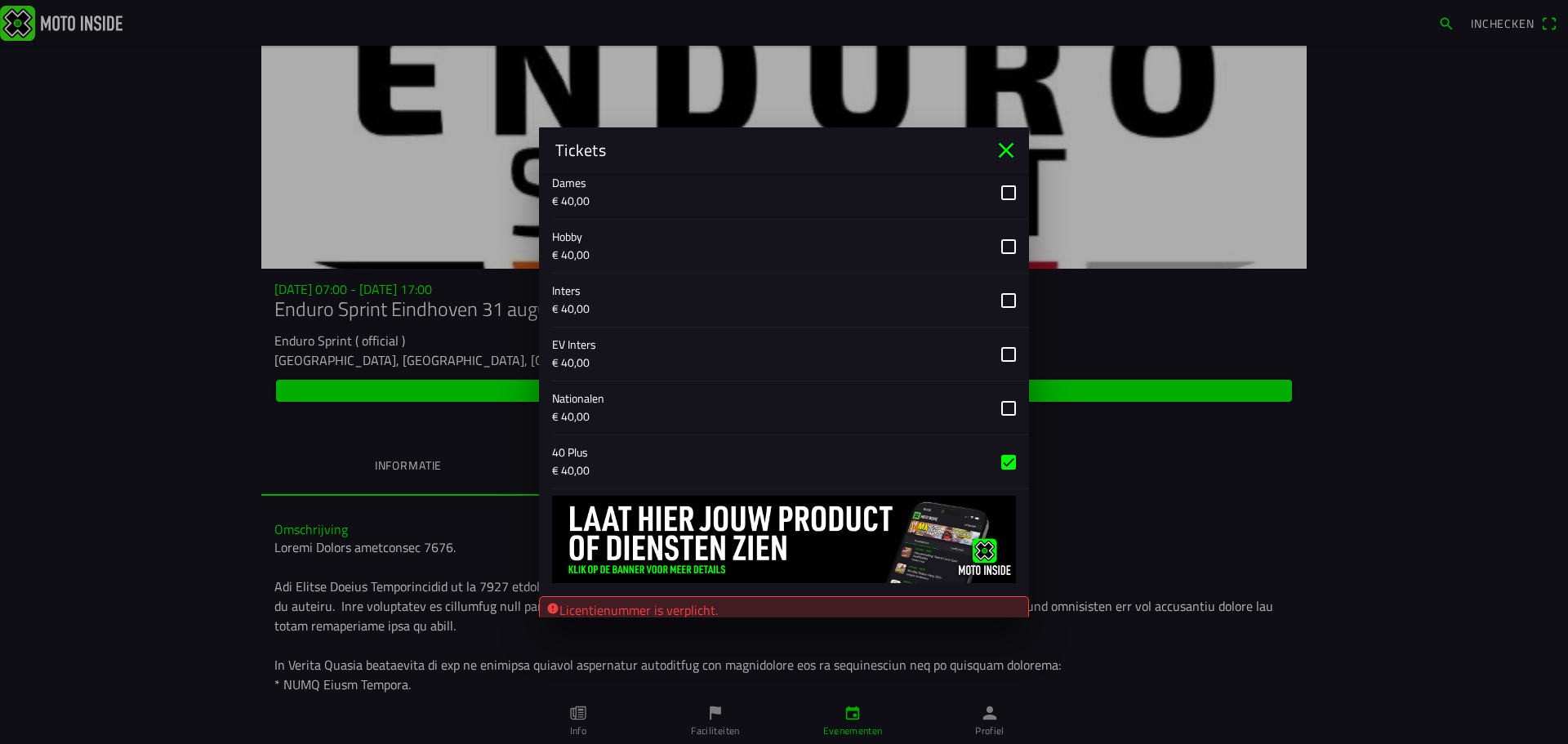
click at [1013, 150] on icon "close" at bounding box center [1005, 150] width 26 height 26
